Goal: Information Seeking & Learning: Learn about a topic

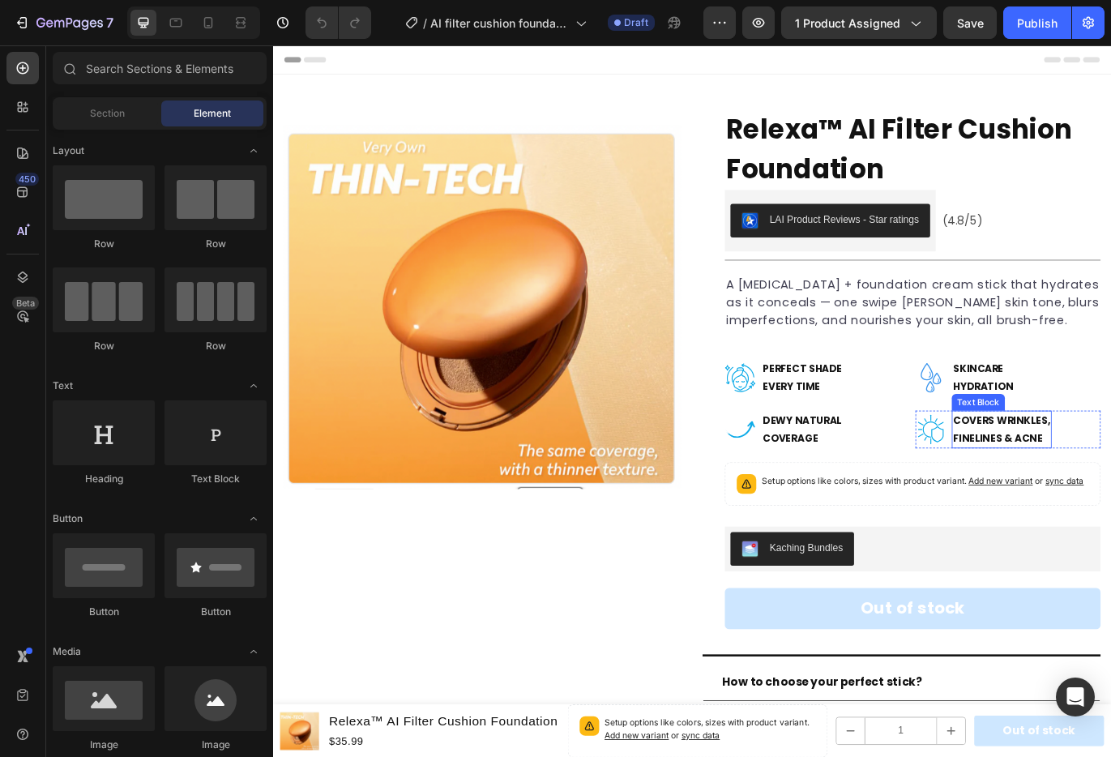
click at [1092, 484] on strong "Covers Wrinkles," at bounding box center [1118, 480] width 113 height 16
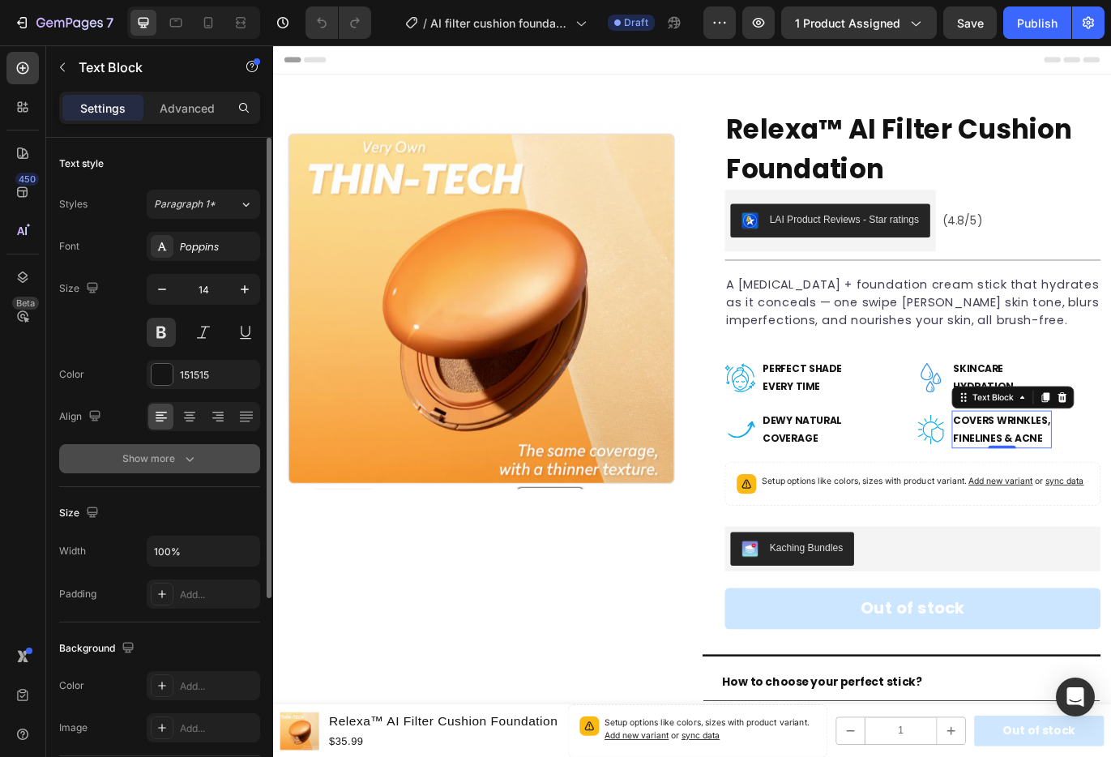
click at [218, 464] on button "Show more" at bounding box center [159, 458] width 201 height 29
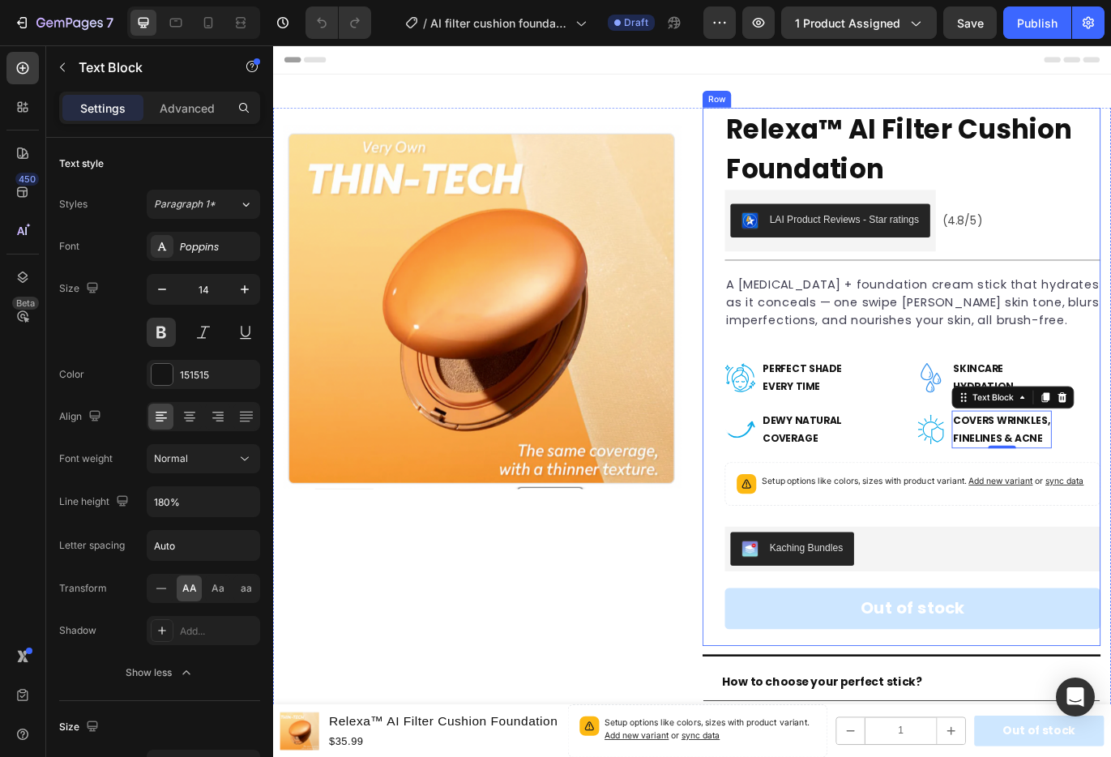
click at [1199, 377] on div "Relexa™ AI Filter Cushion Foundation Product Title LAI Product Reviews - Star r…" at bounding box center [1015, 430] width 436 height 625
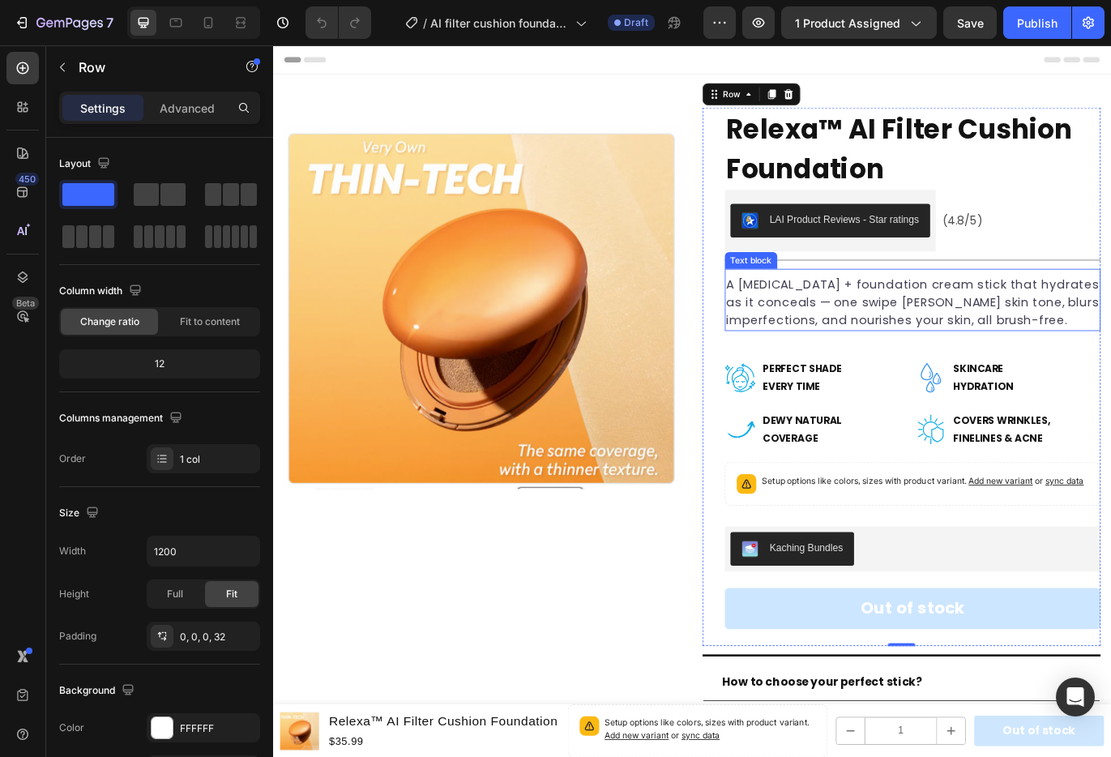
click at [934, 365] on p "A [MEDICAL_DATA] + foundation cream stick that hydrates as it conceals — one sw…" at bounding box center [1015, 344] width 433 height 62
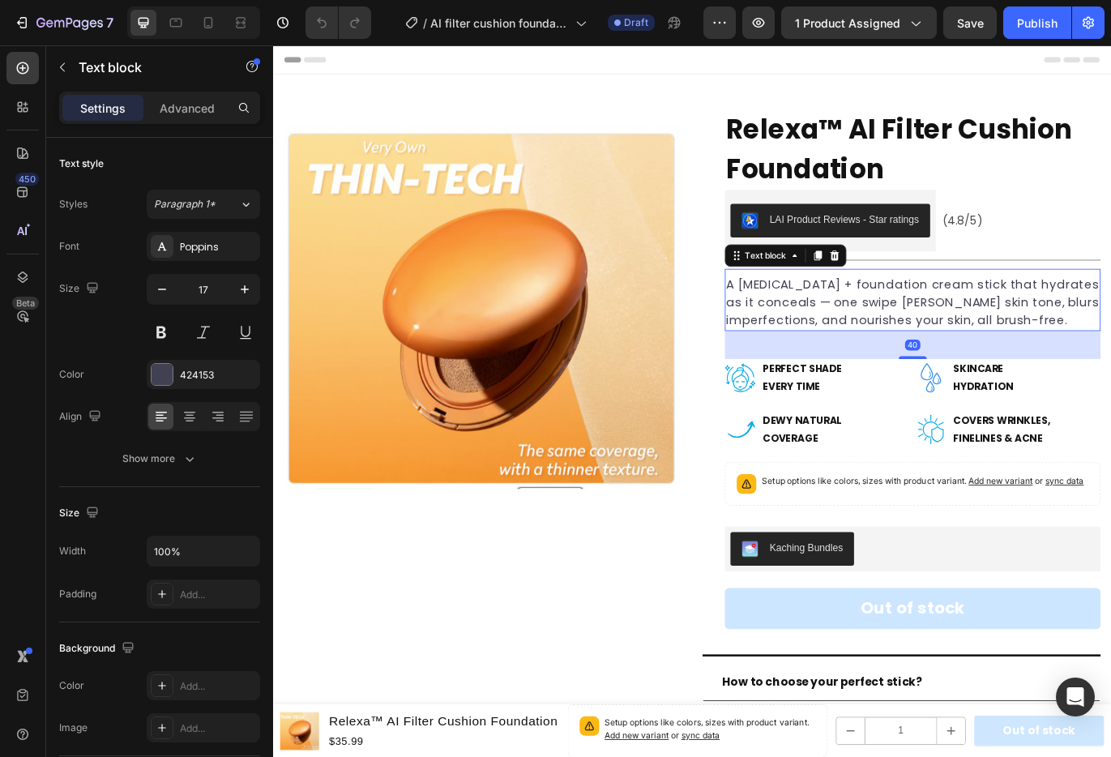
click at [934, 365] on p "A [MEDICAL_DATA] + foundation cream stick that hydrates as it conceals — one sw…" at bounding box center [1015, 344] width 433 height 62
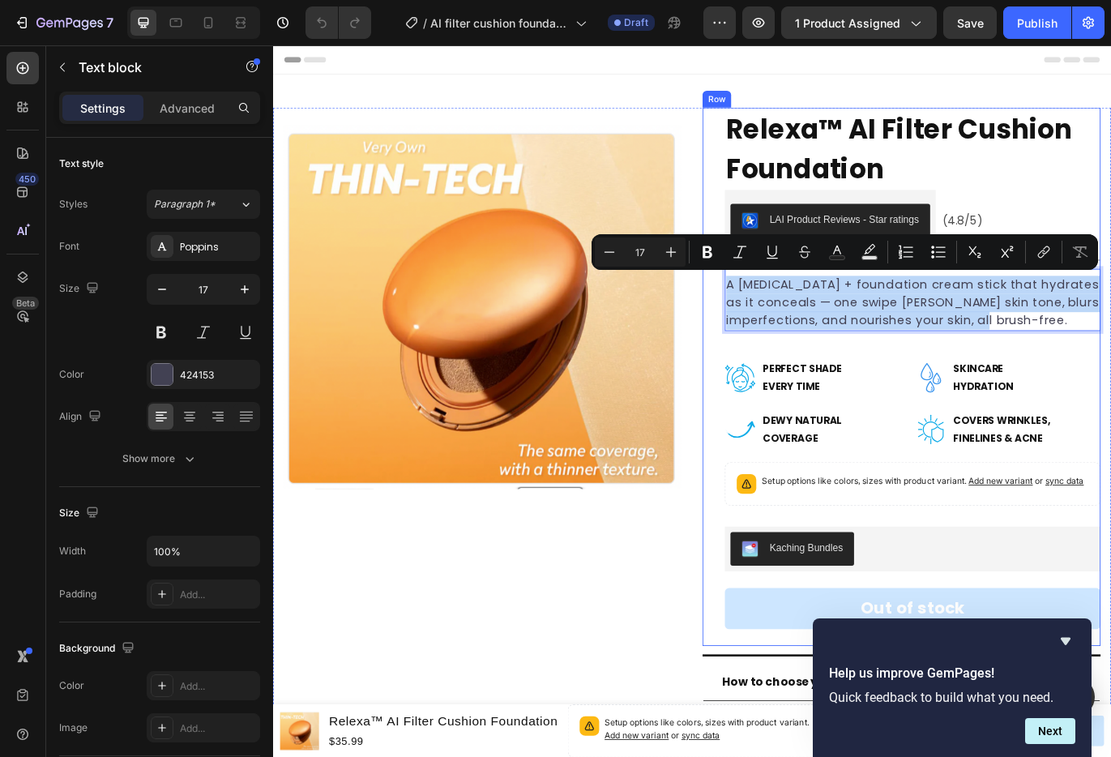
click at [1168, 402] on div "Relexa™ AI Filter Cushion Foundation Product Title LAI Product Reviews - Star r…" at bounding box center [1015, 430] width 436 height 625
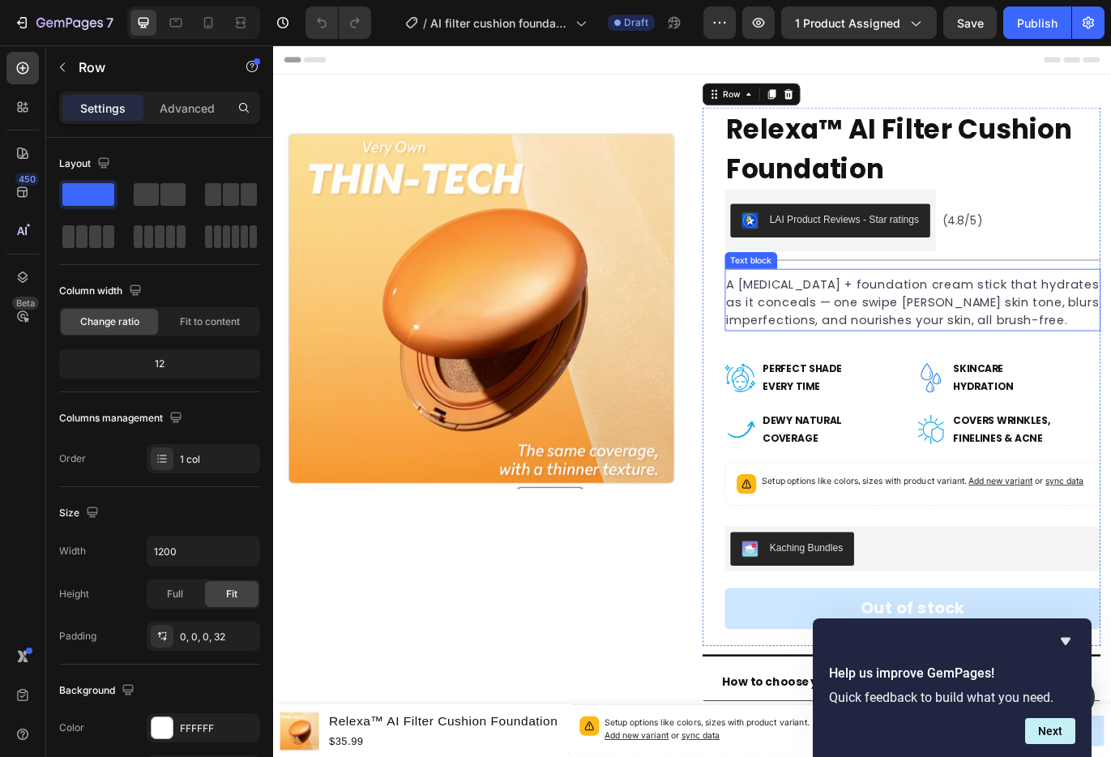
click at [1012, 351] on p "A [MEDICAL_DATA] + foundation cream stick that hydrates as it conceals — one sw…" at bounding box center [1015, 344] width 433 height 62
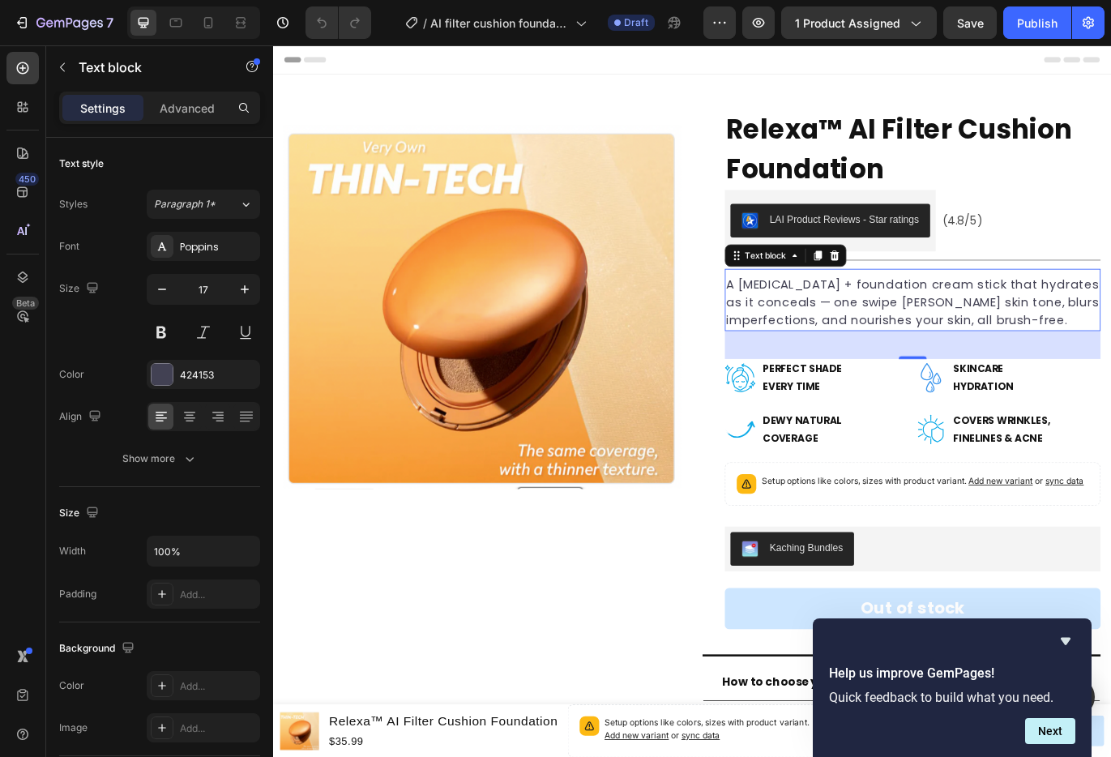
click at [929, 351] on p "A [MEDICAL_DATA] + foundation cream stick that hydrates as it conceals — one sw…" at bounding box center [1015, 344] width 433 height 62
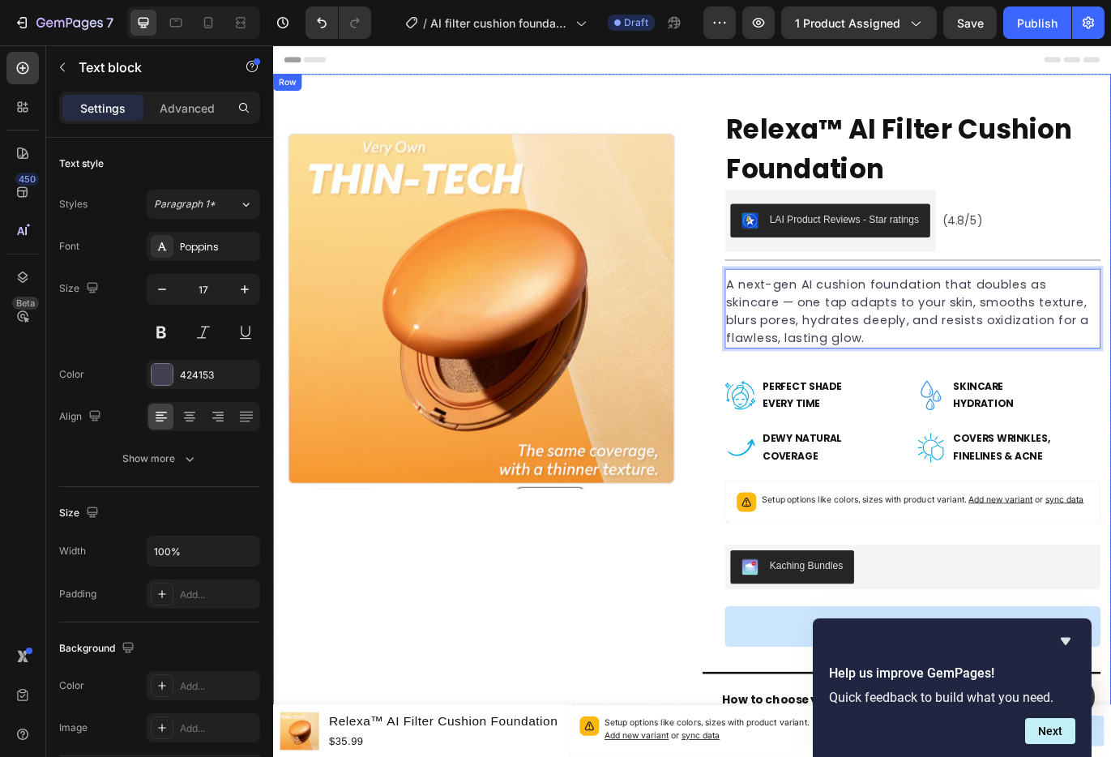
click at [1075, 103] on div "Product Images Row Row Relexa™ AI Filter Cushion Foundation Product Title LAI P…" at bounding box center [759, 621] width 972 height 1084
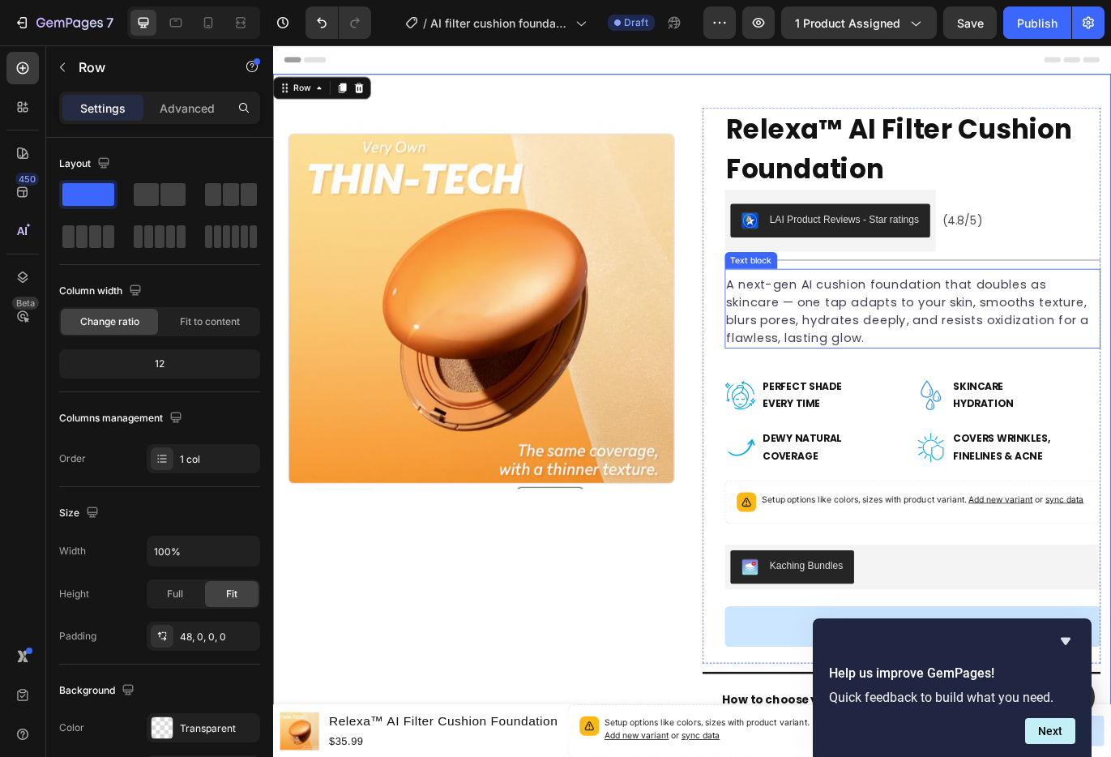
click at [911, 361] on p "A next-gen AI cushion foundation that doubles as skincare — one tap adapts to y…" at bounding box center [1015, 354] width 433 height 83
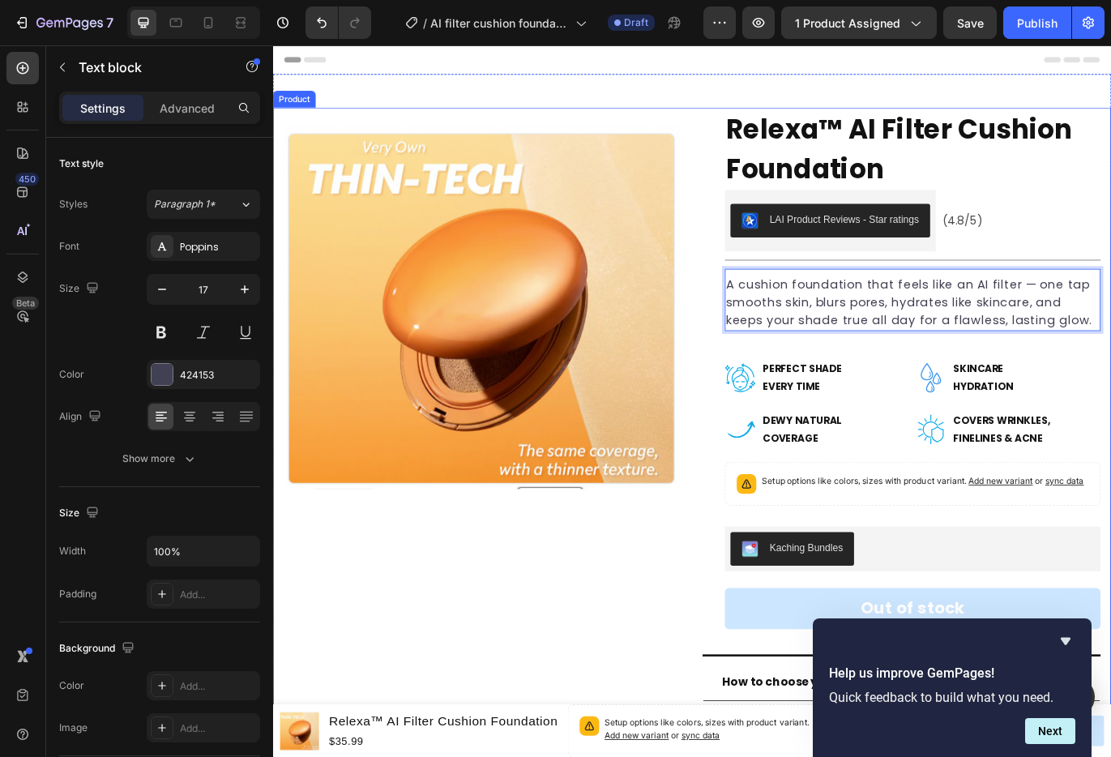
click at [724, 677] on div "Product Images Row Row" at bounding box center [516, 630] width 462 height 1025
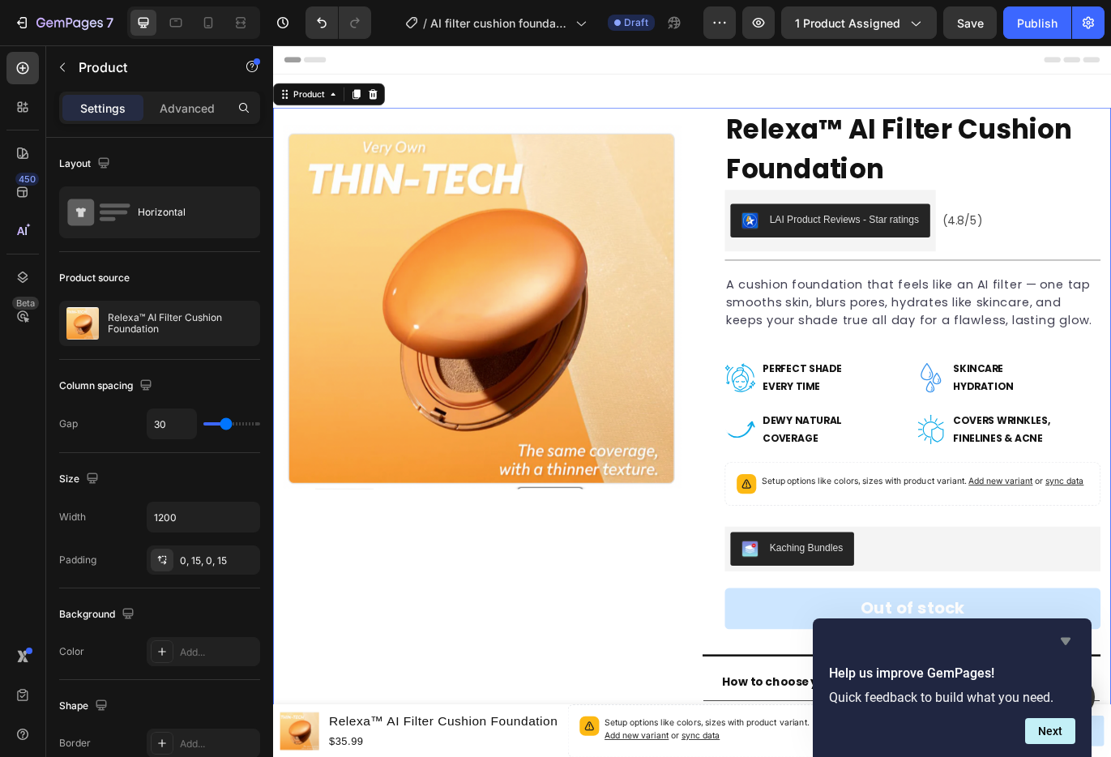
click at [1062, 640] on icon "Hide survey" at bounding box center [1066, 641] width 10 height 7
